Goal: Task Accomplishment & Management: Manage account settings

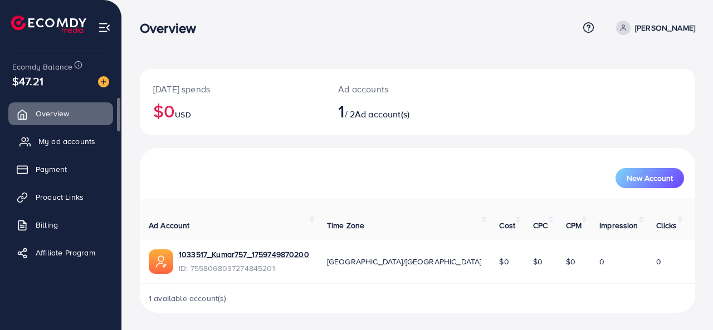
click at [76, 148] on link "My ad accounts" at bounding box center [60, 141] width 105 height 22
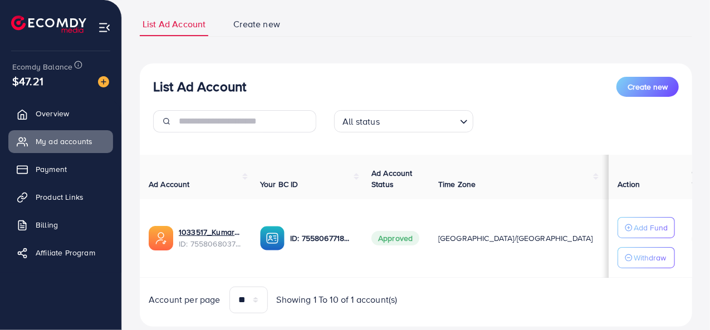
scroll to position [99, 0]
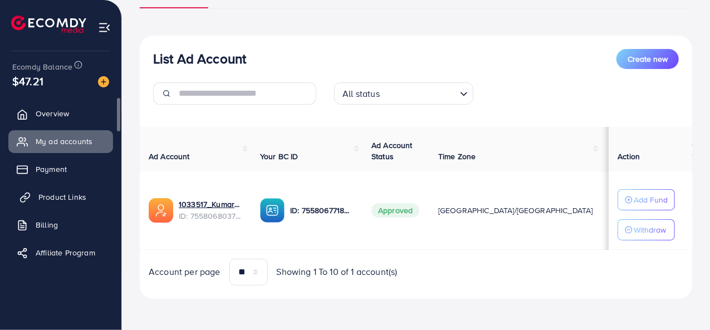
click at [69, 201] on span "Product Links" at bounding box center [62, 197] width 48 height 11
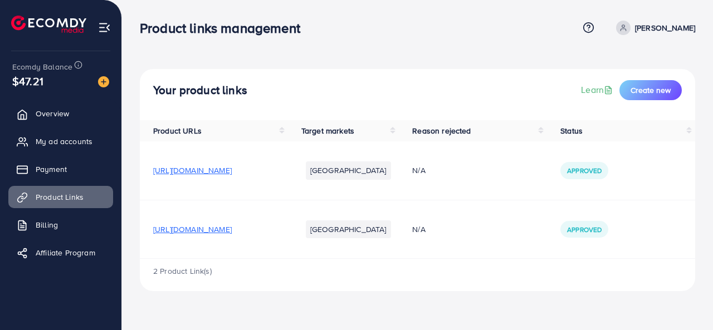
click at [602, 168] on span "Approved" at bounding box center [584, 170] width 35 height 9
click at [391, 173] on li "[GEOGRAPHIC_DATA]" at bounding box center [348, 171] width 85 height 18
click at [232, 230] on span "[URL][DOMAIN_NAME]" at bounding box center [192, 229] width 79 height 11
